Goal: Task Accomplishment & Management: Manage account settings

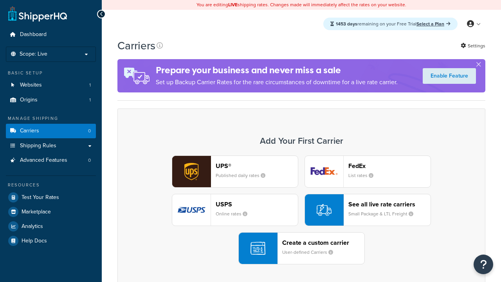
click at [301, 210] on div "UPS® Published daily rates FedEx List rates USPS Online rates See all live rate…" at bounding box center [302, 209] width 352 height 109
click at [301, 248] on div "Create a custom carrier User-defined Carriers" at bounding box center [323, 248] width 82 height 19
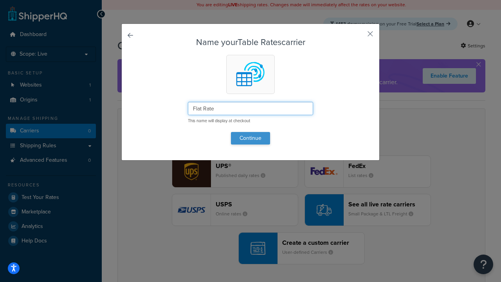
type input "Flat Rate"
click at [251, 138] on button "Continue" at bounding box center [250, 138] width 39 height 13
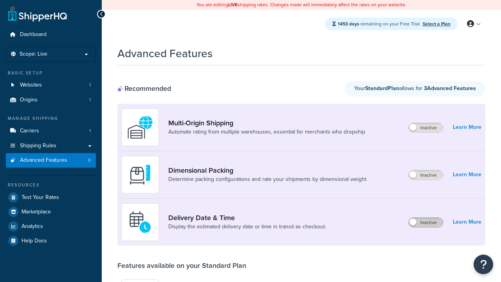
click at [426, 222] on label "Inactive" at bounding box center [426, 222] width 34 height 9
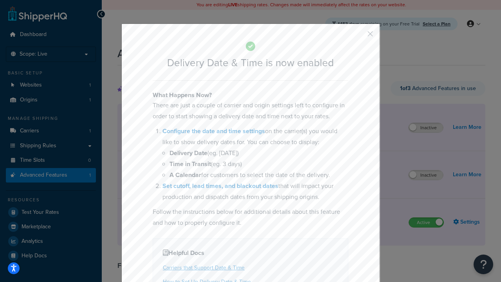
click at [359, 36] on button "button" at bounding box center [359, 37] width 2 height 2
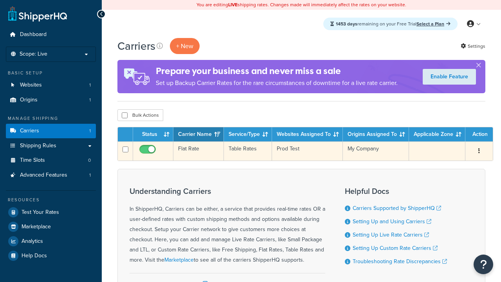
click at [198, 151] on td "Flat Rate" at bounding box center [198, 150] width 50 height 19
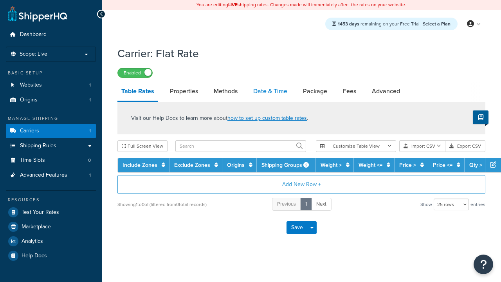
click at [270, 92] on link "Date & Time" at bounding box center [270, 91] width 42 height 19
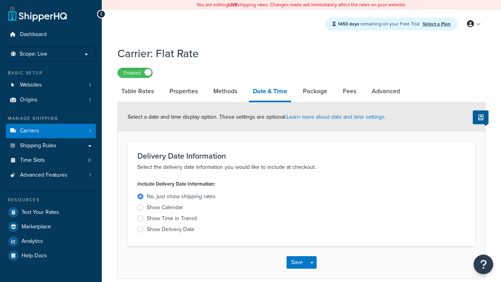
click at [172, 220] on div "Show Time in Transit" at bounding box center [172, 219] width 50 height 8
click at [0, 0] on input "Show Time in Transit" at bounding box center [0, 0] width 0 height 0
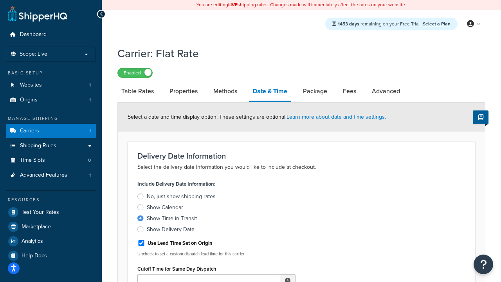
click at [172, 220] on div "Show Time in Transit" at bounding box center [172, 219] width 50 height 8
click at [0, 0] on input "Show Time in Transit" at bounding box center [0, 0] width 0 height 0
type input "11:00 AM"
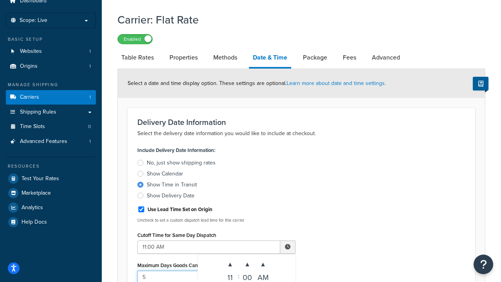
type input "5"
type input "Delivered on:"
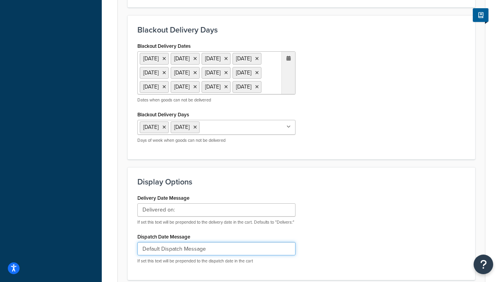
type input "Default Dispatch Message"
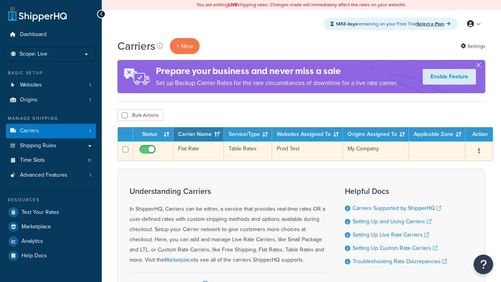
click at [198, 151] on td "Flat Rate" at bounding box center [198, 150] width 50 height 19
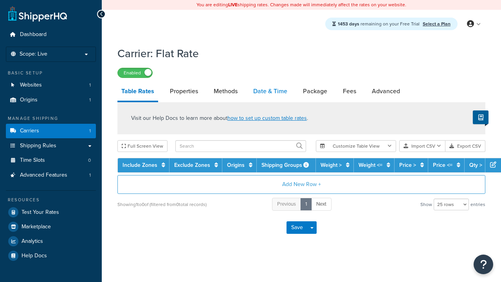
click at [270, 92] on link "Date & Time" at bounding box center [270, 91] width 42 height 19
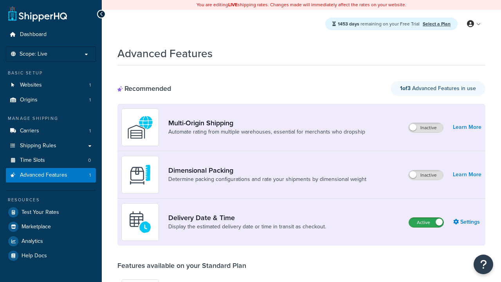
click at [426, 222] on label "Active" at bounding box center [426, 222] width 34 height 9
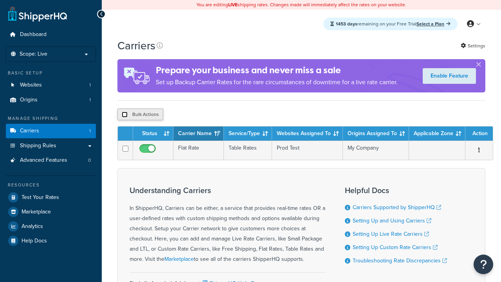
click at [124, 115] on input "checkbox" at bounding box center [125, 115] width 6 height 6
checkbox input "true"
click at [0, 0] on button "Delete" at bounding box center [0, 0] width 0 height 0
